Goal: Find specific page/section

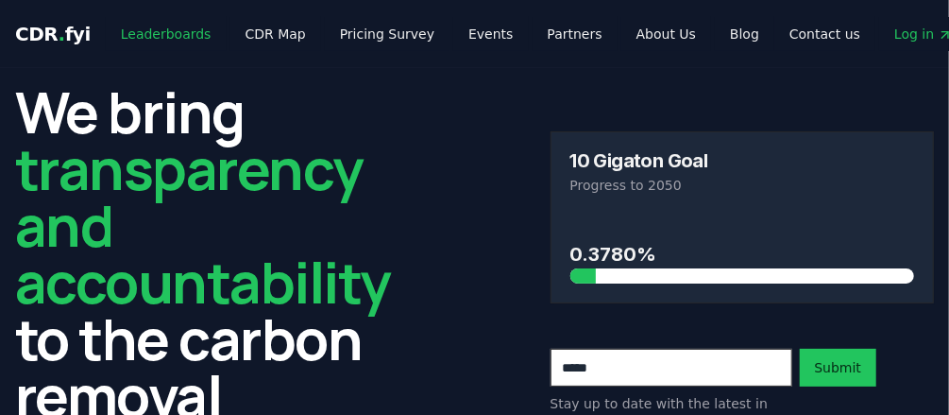
click at [154, 34] on link "Leaderboards" at bounding box center [166, 34] width 121 height 34
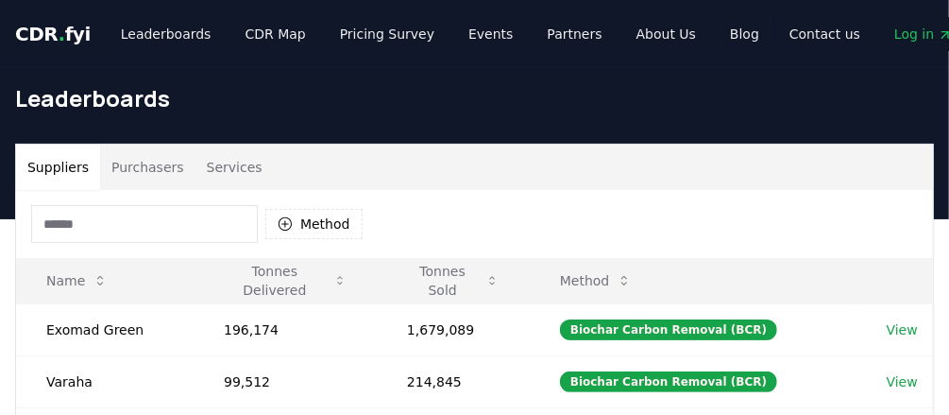
click at [94, 228] on input at bounding box center [144, 224] width 227 height 38
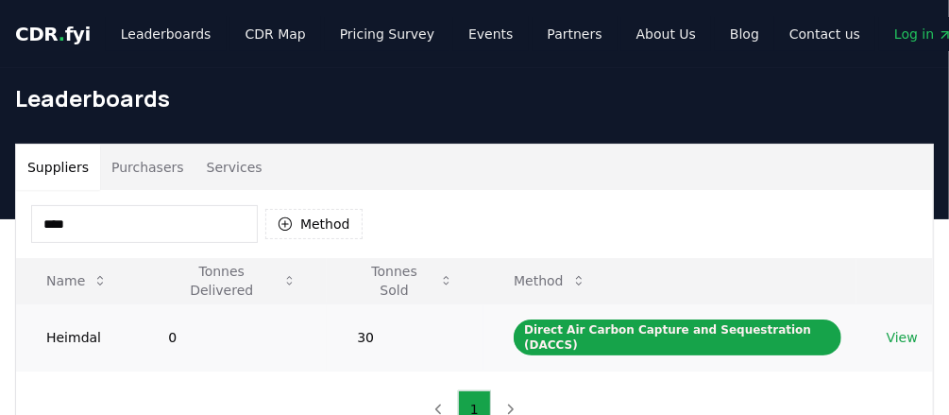
type input "****"
click at [73, 336] on td "Heimdal" at bounding box center [77, 336] width 122 height 67
click at [656, 332] on link "View" at bounding box center [902, 337] width 31 height 19
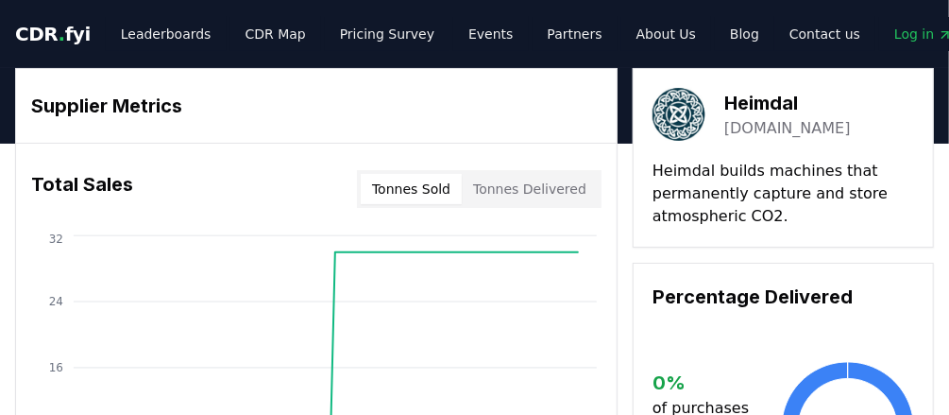
click at [553, 200] on button "Tonnes Delivered" at bounding box center [530, 189] width 136 height 30
